Goal: Navigation & Orientation: Find specific page/section

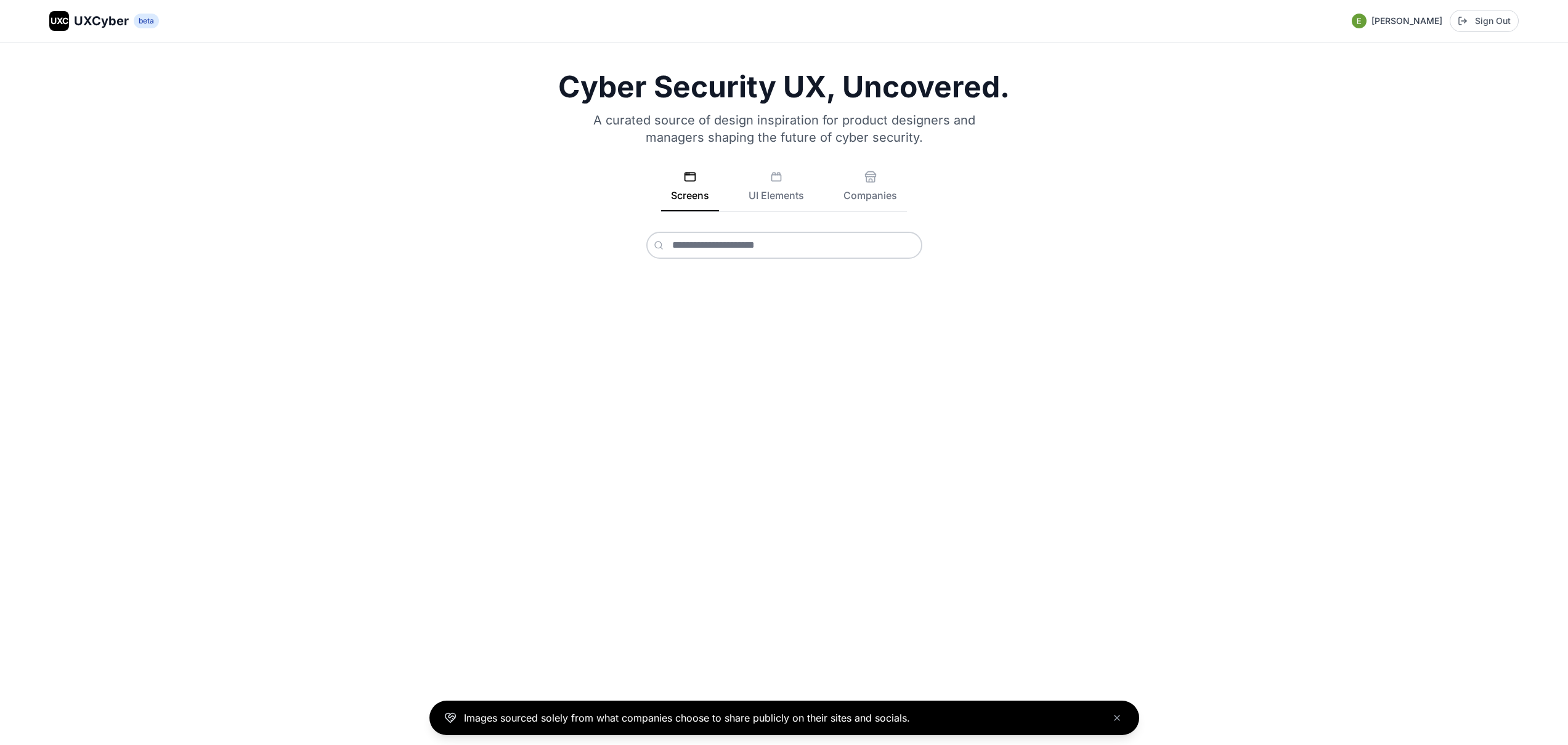
scroll to position [3, 0]
click at [1115, 718] on icon "Close banner" at bounding box center [1116, 718] width 10 height 10
click at [714, 87] on h1 "Cyber Security UX, Uncovered." at bounding box center [784, 87] width 1470 height 29
click at [117, 23] on span "UXCyber" at bounding box center [101, 21] width 55 height 17
click at [776, 175] on rect at bounding box center [777, 178] width 9 height 6
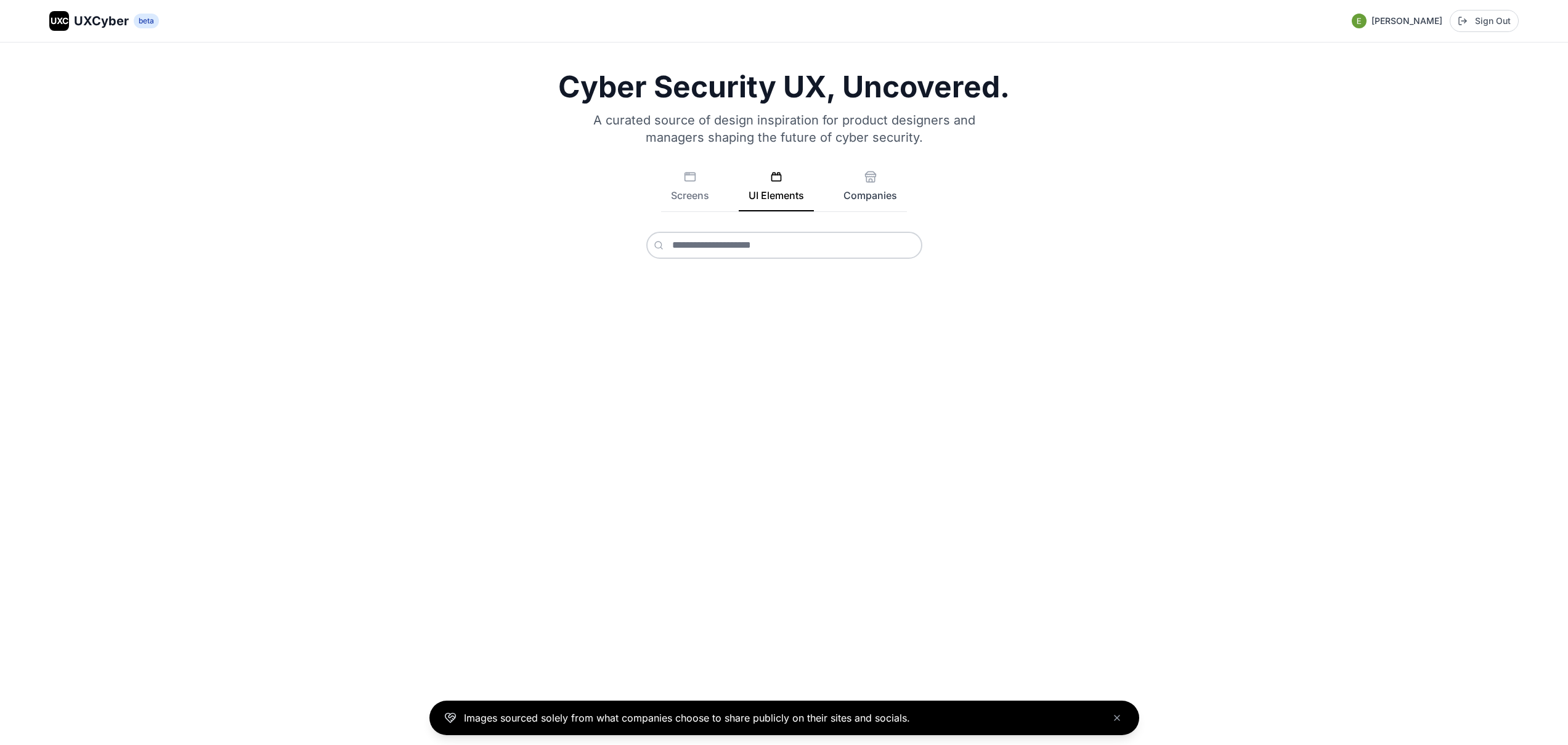
click at [879, 198] on button "Companies" at bounding box center [870, 190] width 74 height 41
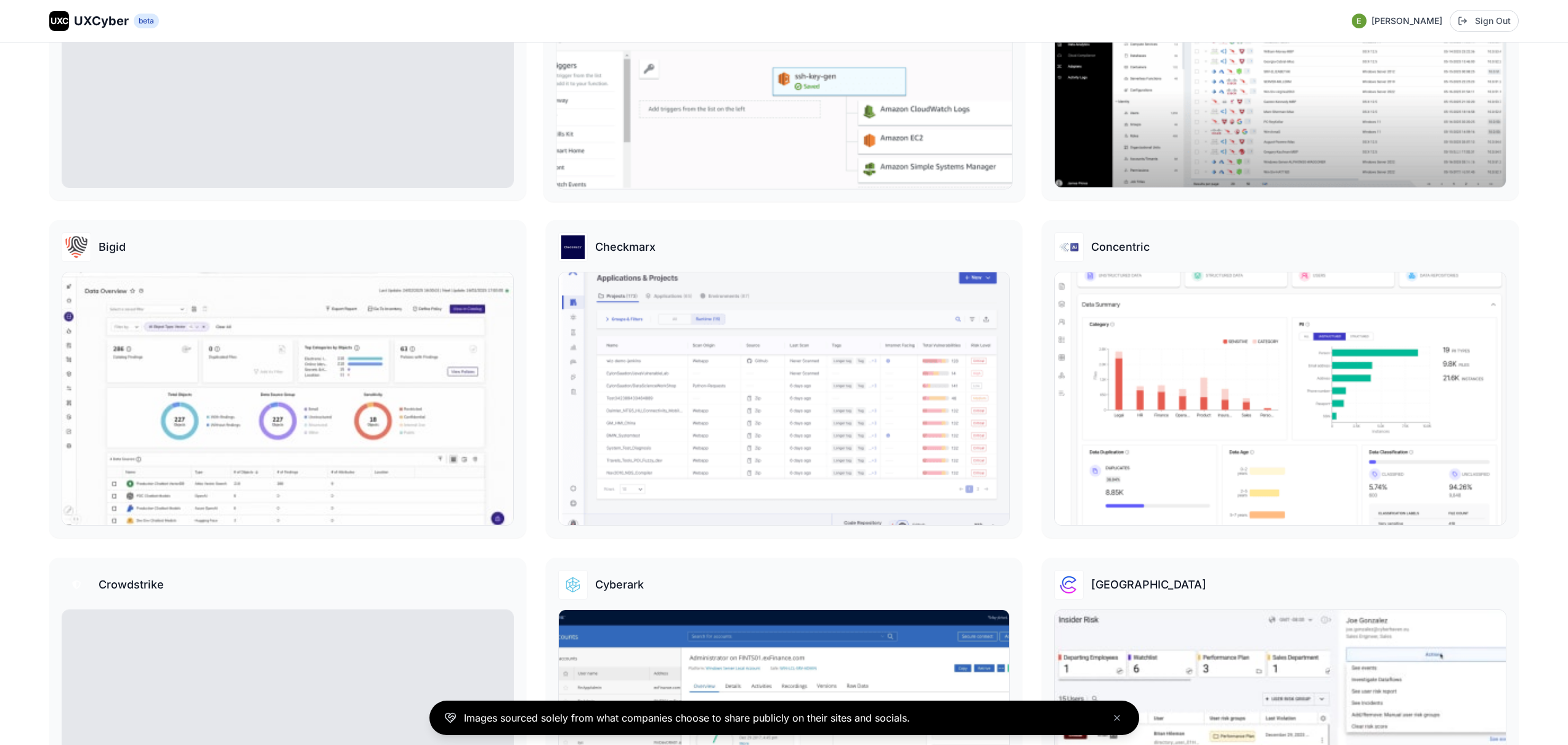
scroll to position [557, 0]
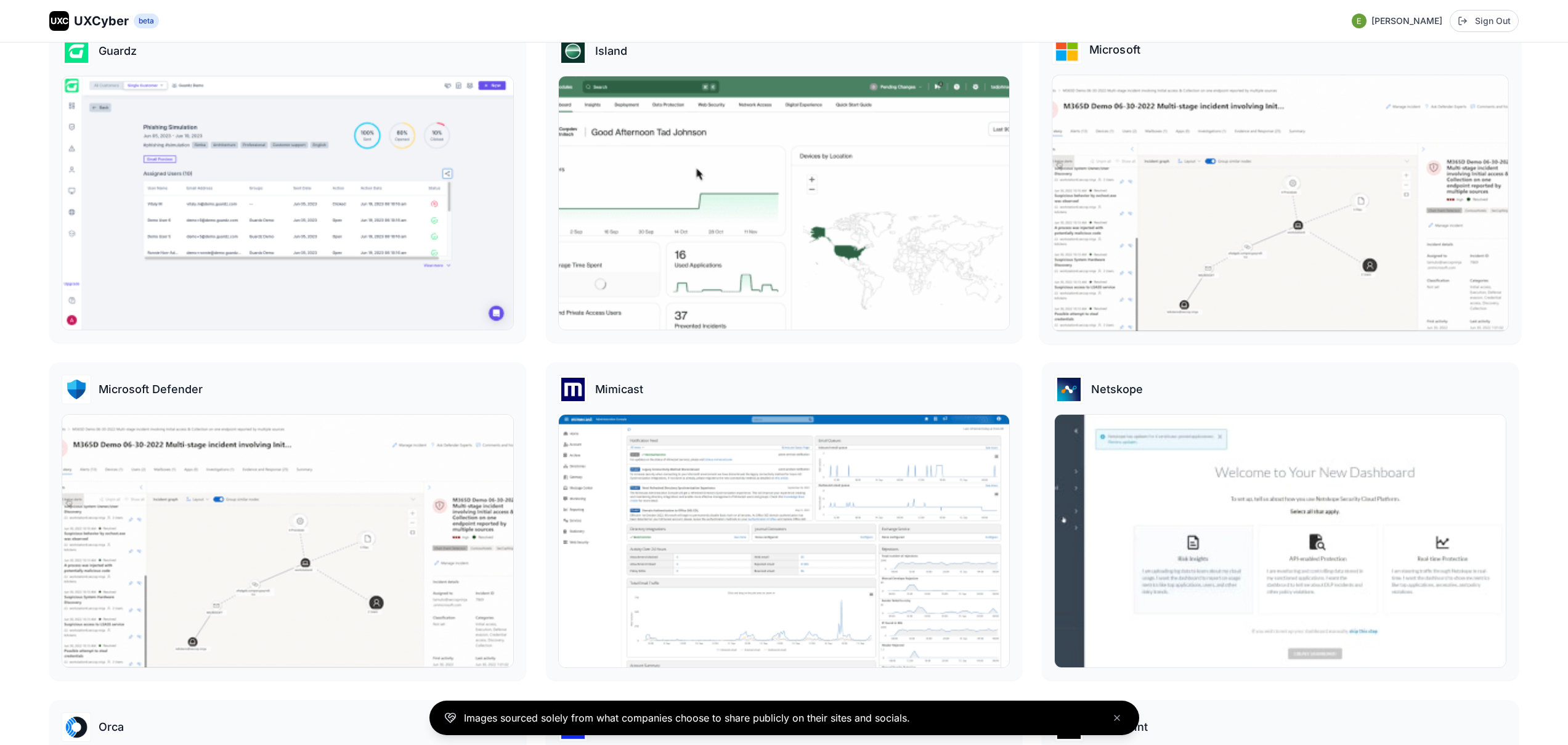
scroll to position [1248, 0]
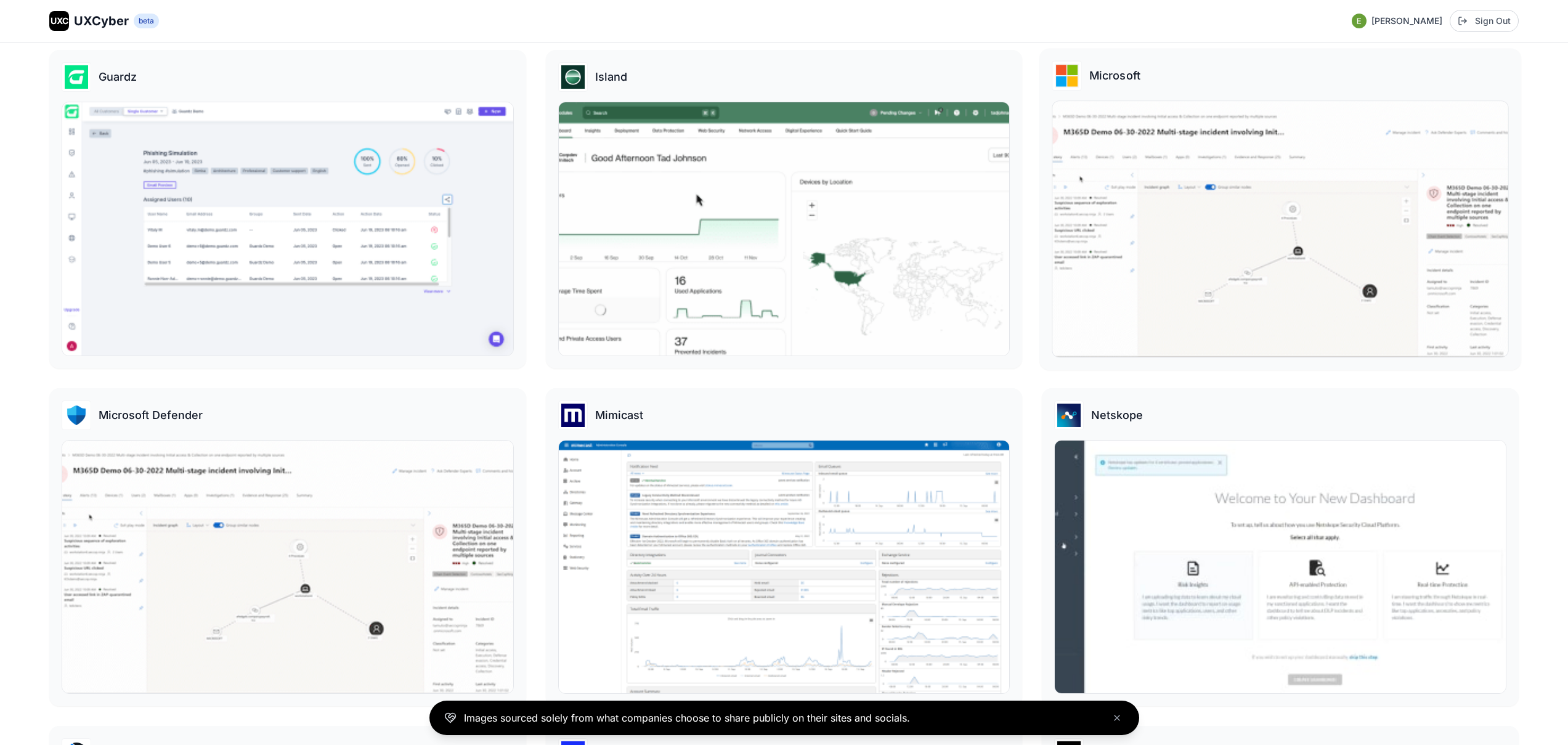
click at [1174, 230] on img at bounding box center [1280, 229] width 455 height 256
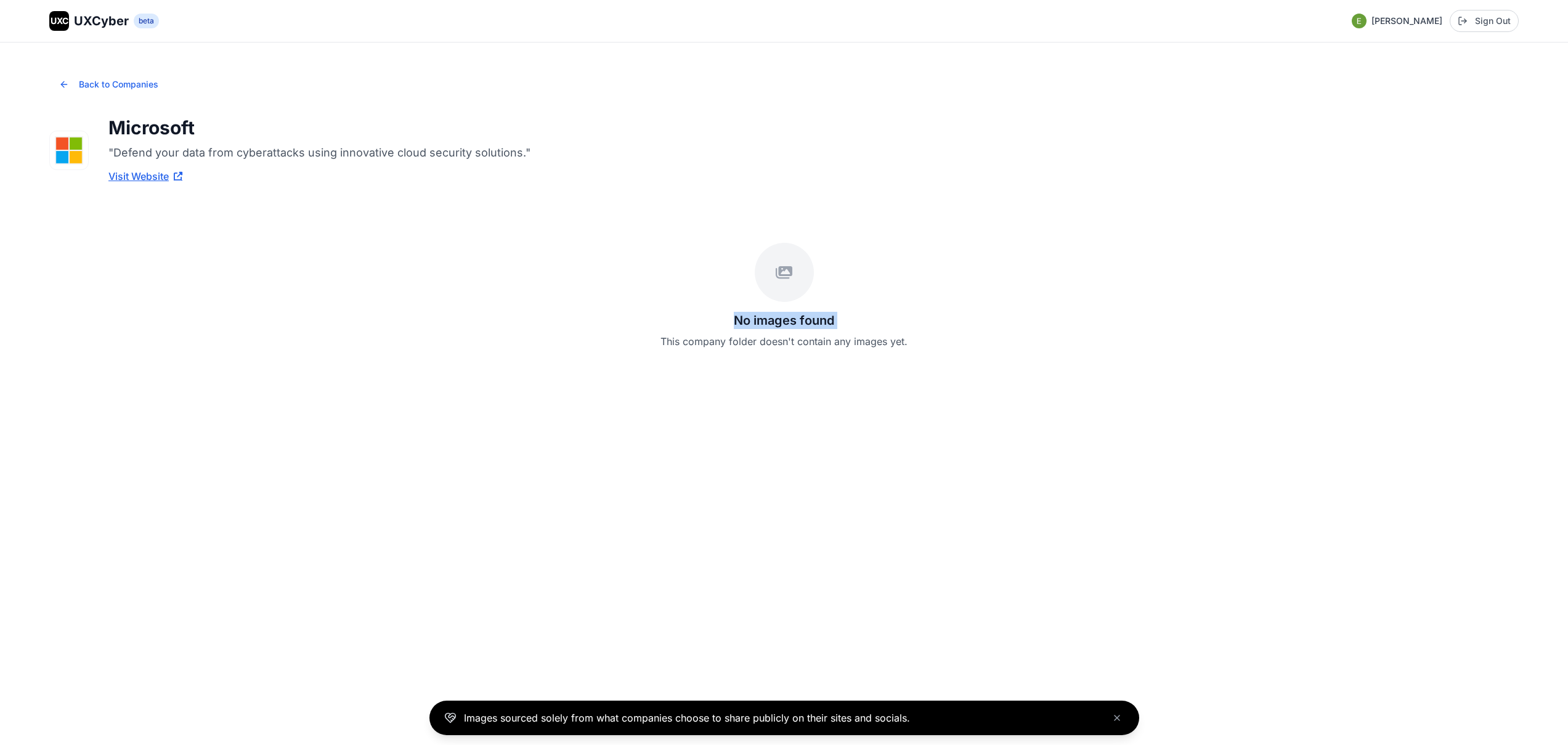
drag, startPoint x: 556, startPoint y: 344, endPoint x: 539, endPoint y: 285, distance: 61.4
click at [540, 289] on div "No images found This company folder doesn't contain any images yet." at bounding box center [784, 295] width 1470 height 165
click at [539, 286] on div "No images found This company folder doesn't contain any images yet." at bounding box center [784, 295] width 1470 height 165
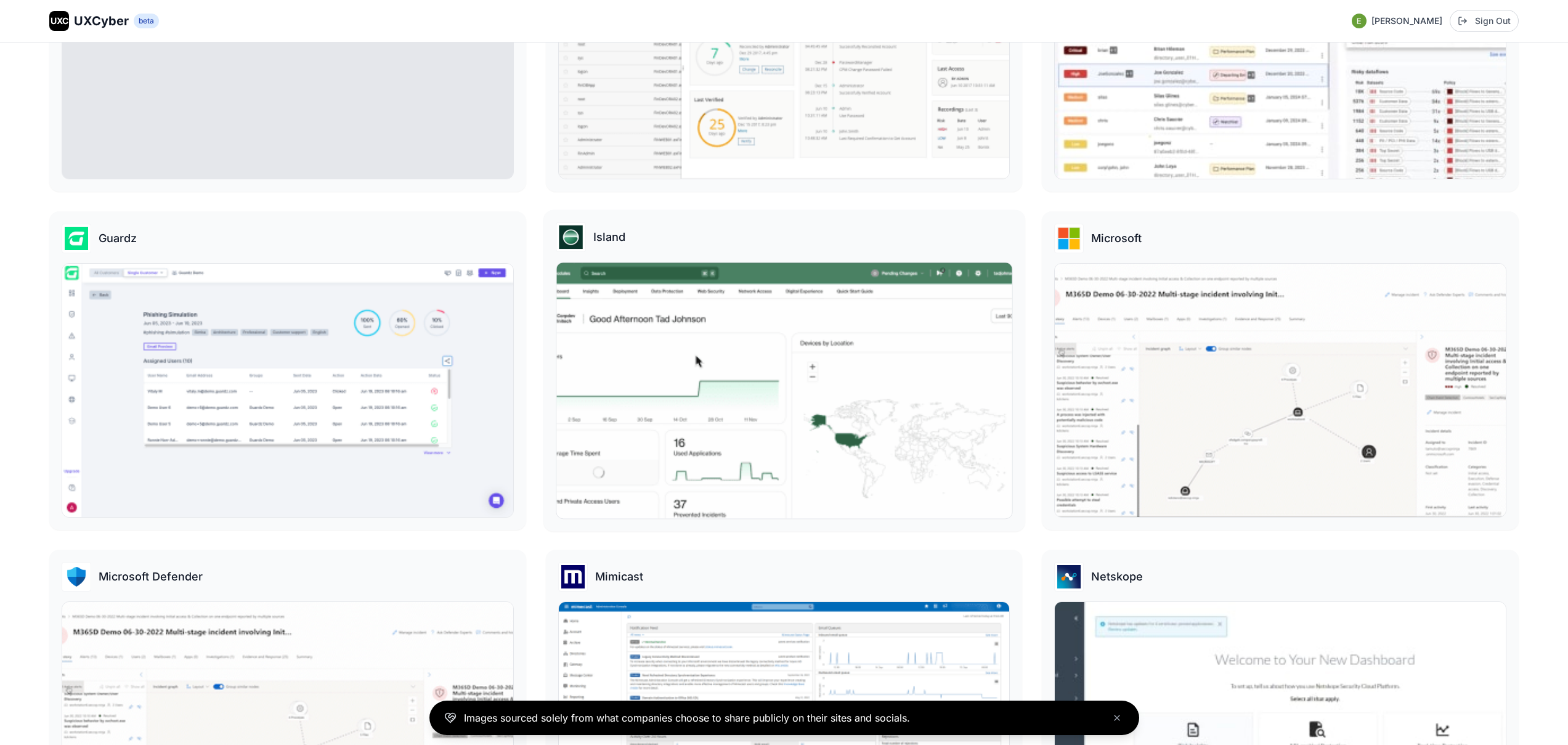
scroll to position [1168, 0]
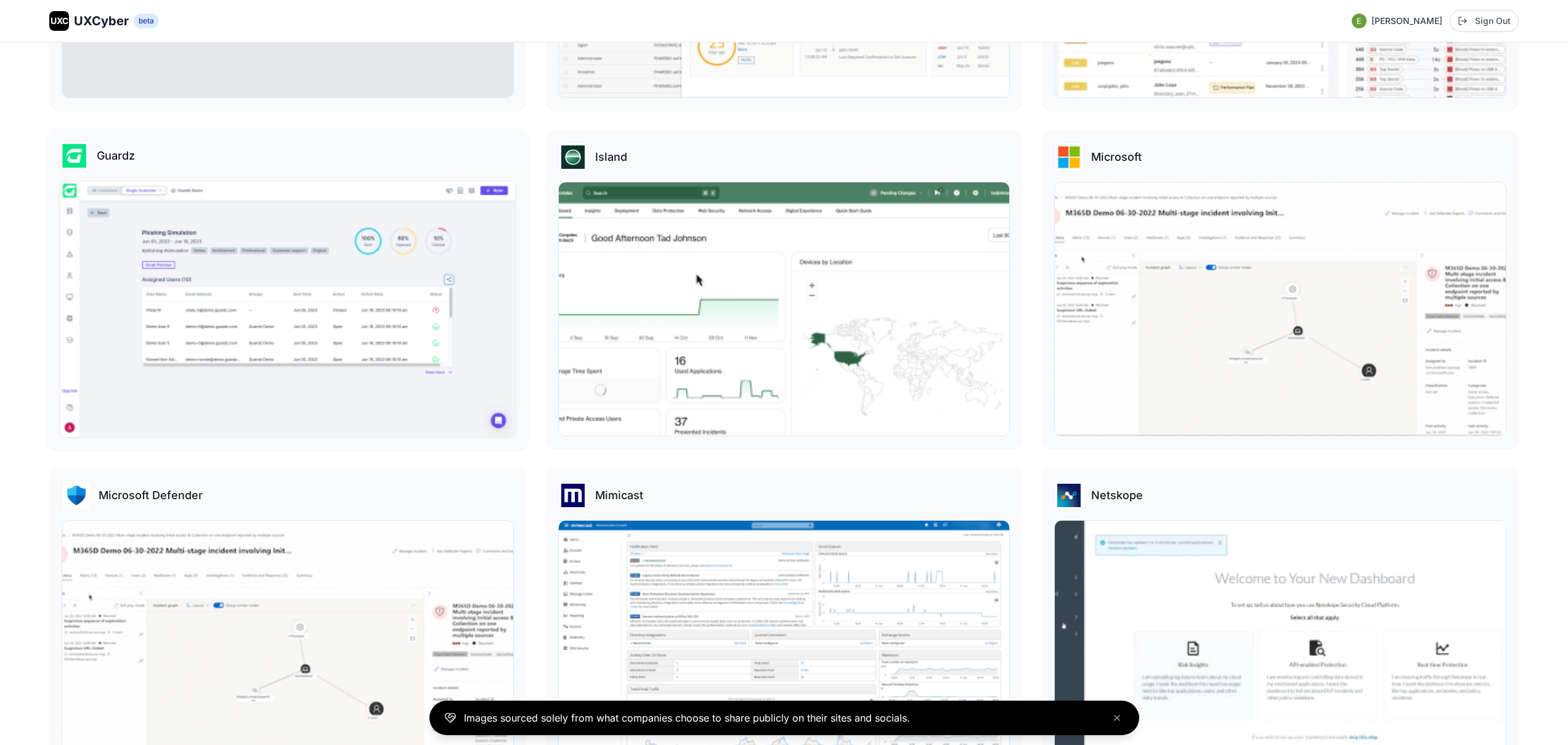
click at [286, 329] on img at bounding box center [288, 309] width 455 height 256
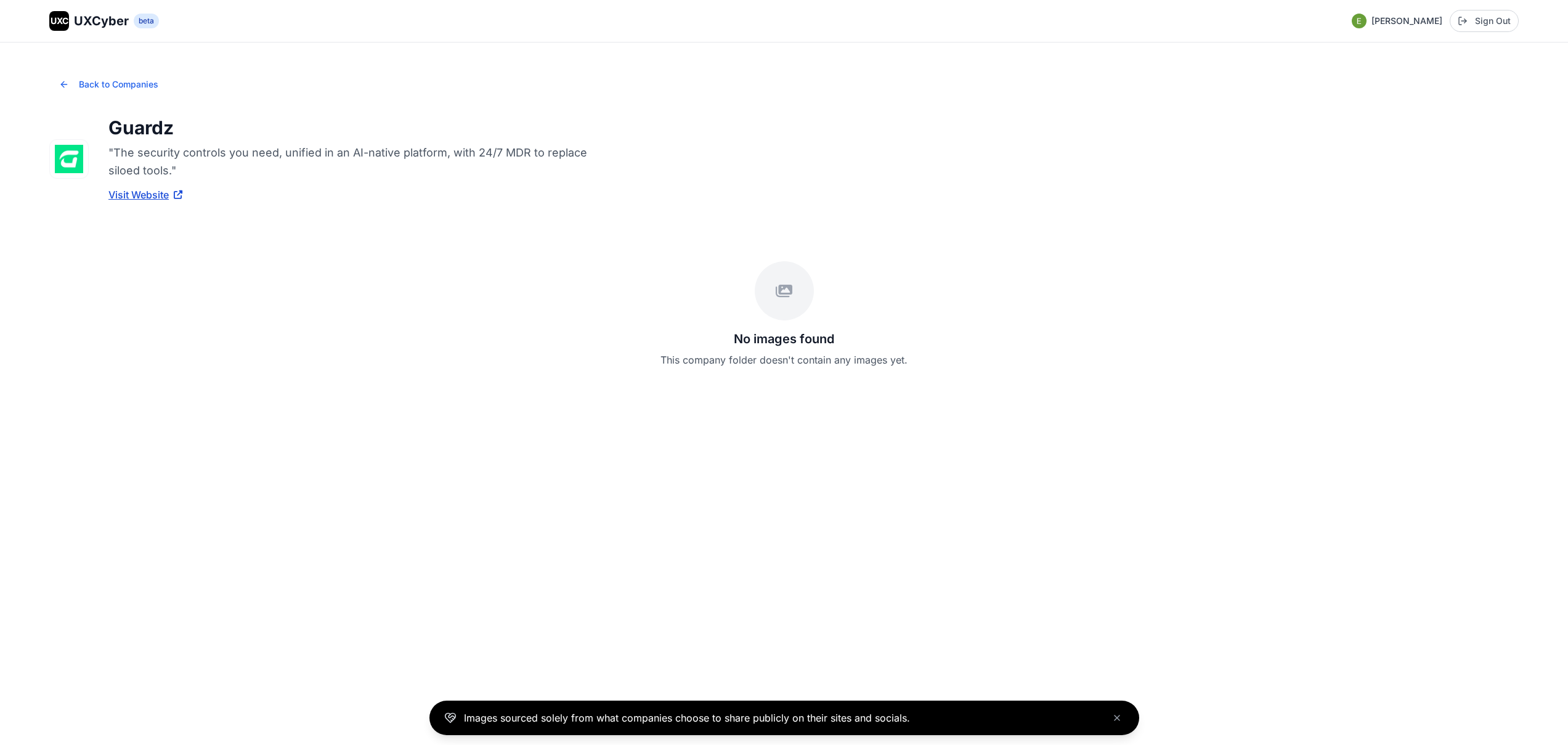
click at [143, 198] on link "Visit Website" at bounding box center [145, 195] width 74 height 15
click at [66, 14] on div "UXC" at bounding box center [59, 21] width 20 height 20
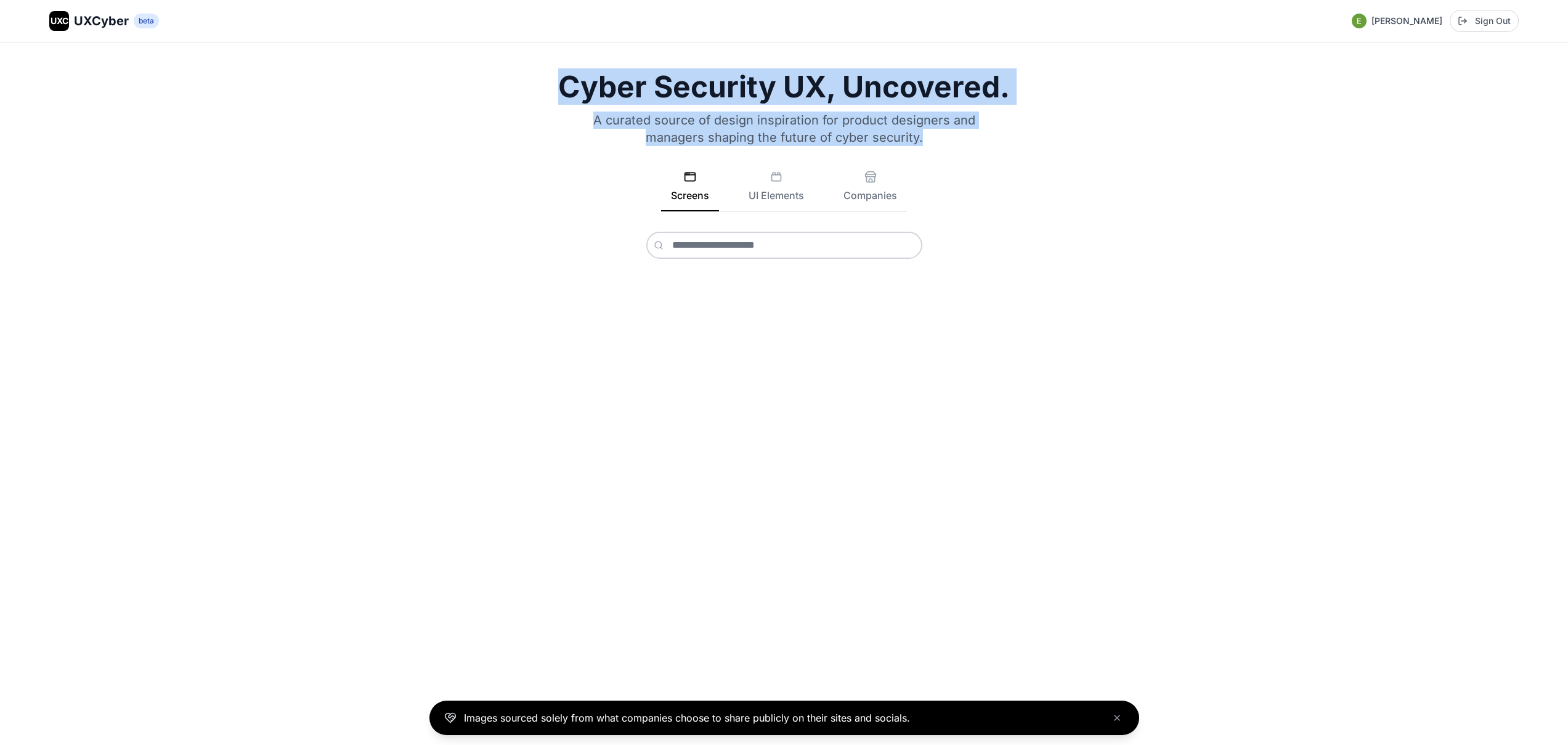
drag, startPoint x: 587, startPoint y: 162, endPoint x: 1246, endPoint y: 63, distance: 666.4
click at [1246, 63] on div "Cyber Security UX, Uncovered. A curated source of design inspiration for produc…" at bounding box center [784, 393] width 1568 height 702
click at [1102, 127] on div "Cyber Security UX, Uncovered. A curated source of design inspiration for produc…" at bounding box center [784, 165] width 1470 height 187
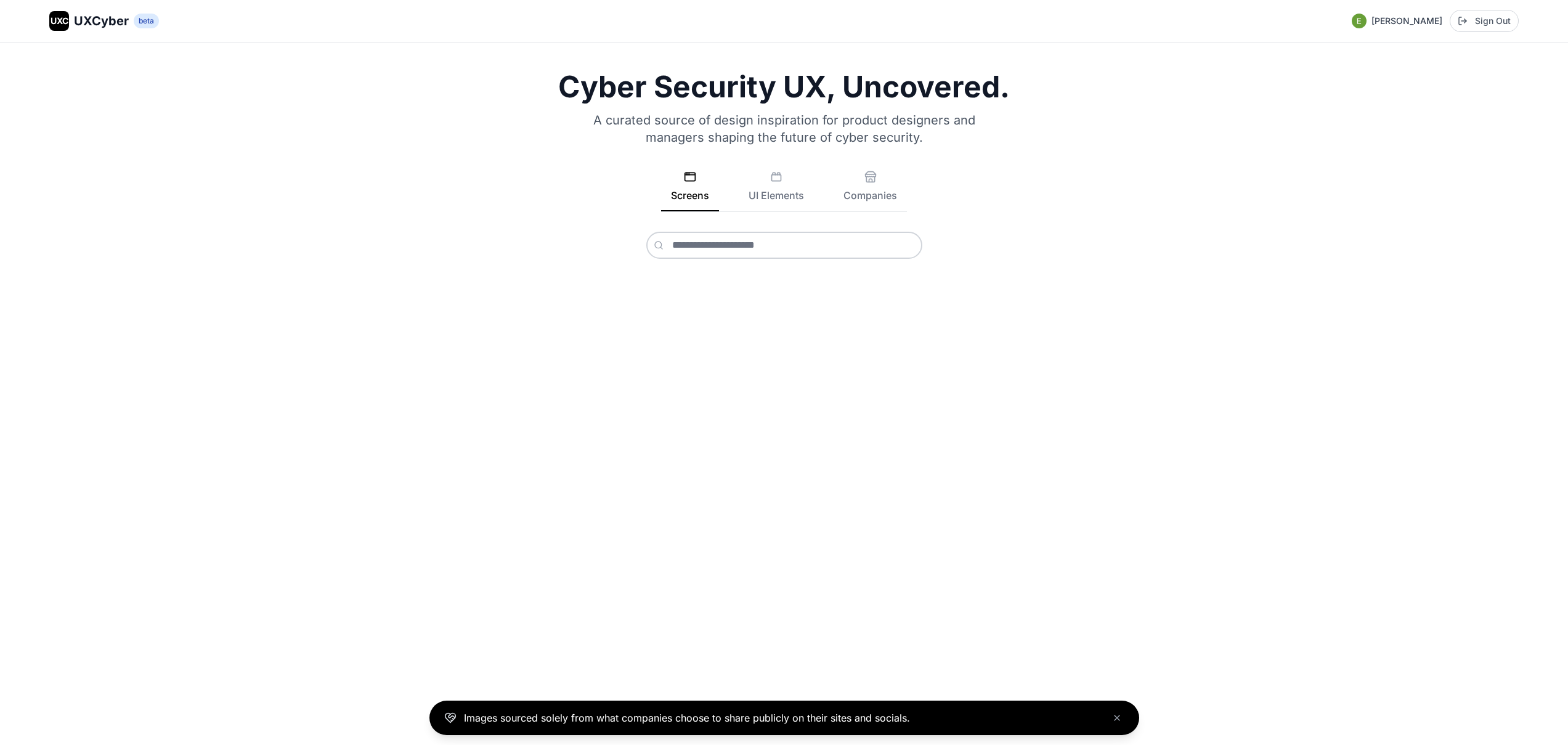
click at [782, 161] on div "Cyber Security UX, Uncovered. A curated source of design inspiration for produc…" at bounding box center [784, 165] width 1470 height 187
click at [769, 184] on button "UI Elements" at bounding box center [776, 190] width 76 height 41
click at [1118, 719] on icon "Close banner" at bounding box center [1116, 718] width 10 height 10
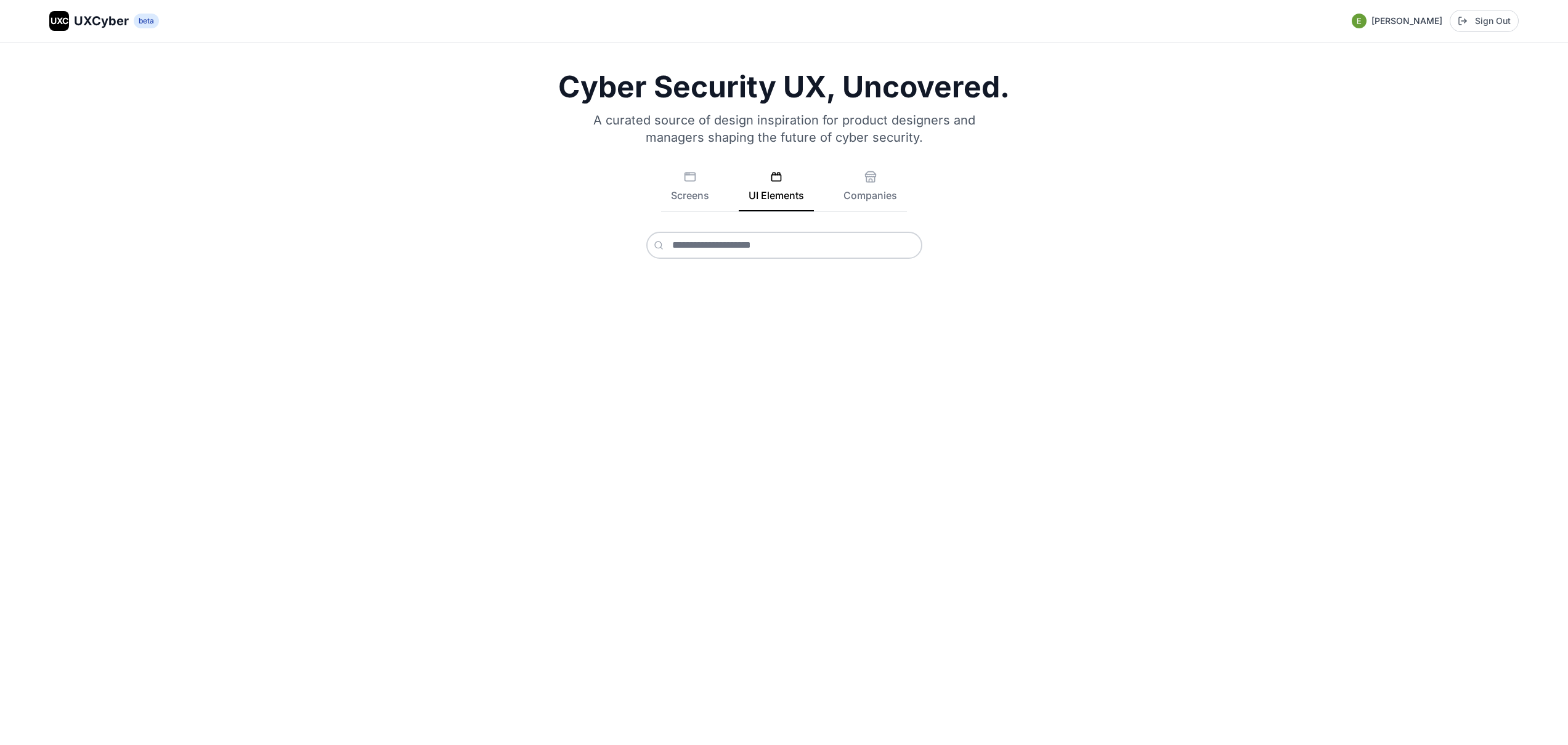
click at [809, 327] on div "Cyber Security UX, Uncovered. A curated source of design inspiration for produc…" at bounding box center [784, 393] width 1568 height 702
